Goal: Task Accomplishment & Management: Use online tool/utility

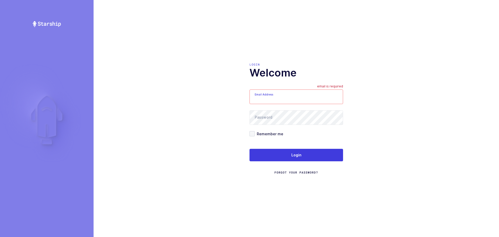
type input "mundo@janustrade.com"
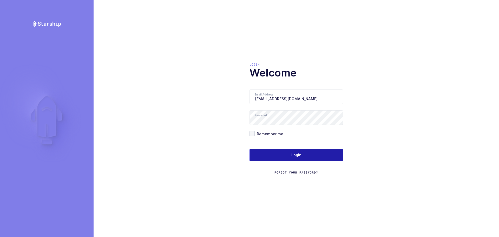
click at [267, 153] on button "Login" at bounding box center [296, 155] width 94 height 12
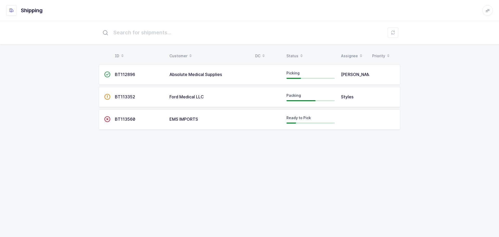
click at [208, 80] on td "Absolute Medical Supplies" at bounding box center [209, 74] width 86 height 20
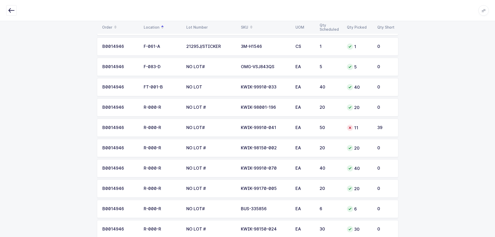
scroll to position [520, 0]
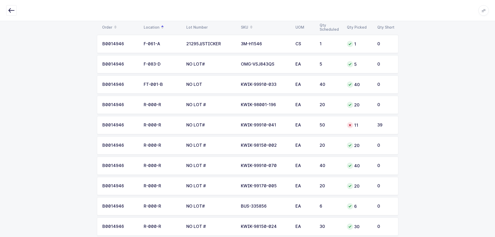
click at [333, 122] on td "50" at bounding box center [329, 125] width 27 height 18
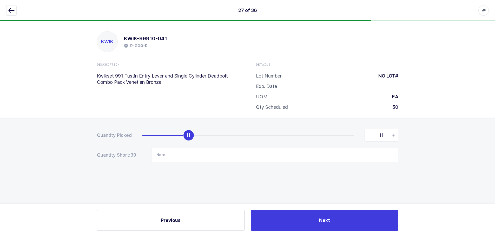
scroll to position [0, 0]
click at [12, 10] on icon "button" at bounding box center [11, 10] width 6 height 6
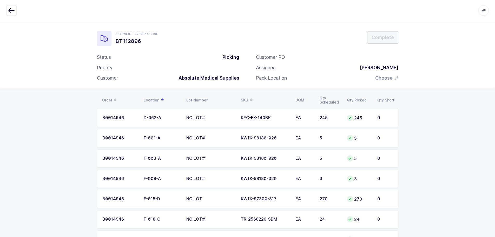
click at [247, 96] on div "SKU" at bounding box center [265, 100] width 48 height 9
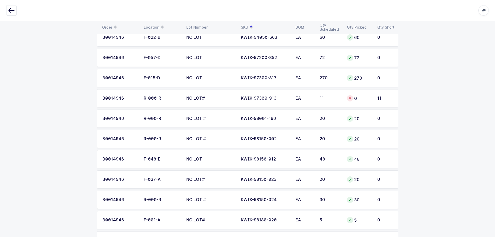
scroll to position [182, 0]
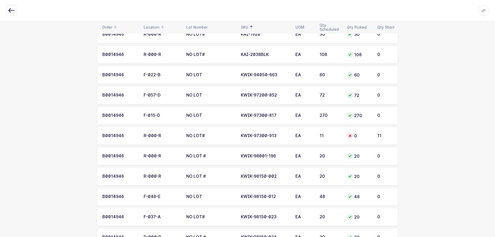
scroll to position [0, 0]
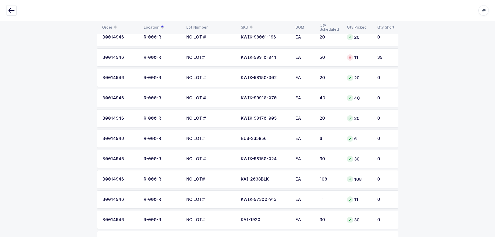
scroll to position [586, 0]
